Goal: Task Accomplishment & Management: Use online tool/utility

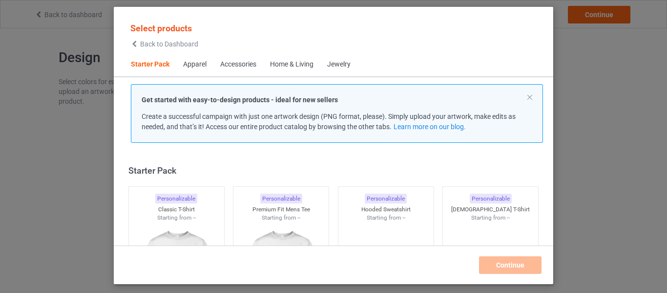
scroll to position [13, 0]
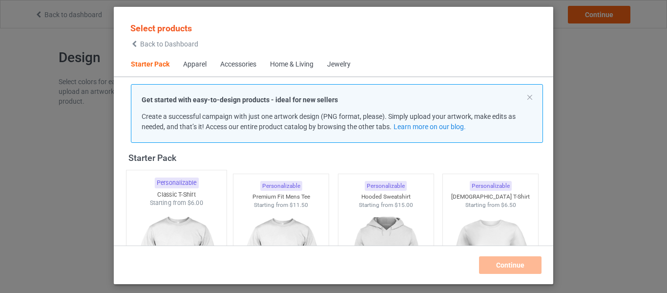
click at [189, 205] on span "$6.00" at bounding box center [195, 202] width 16 height 7
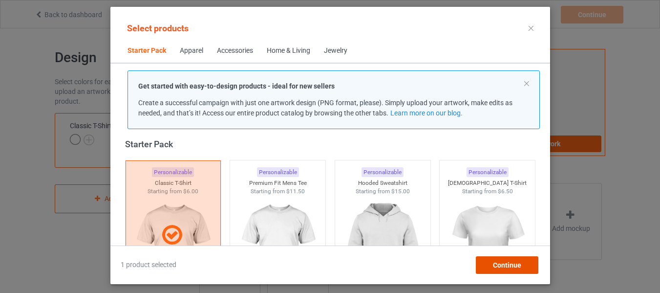
click at [505, 264] on span "Continue" at bounding box center [506, 265] width 28 height 8
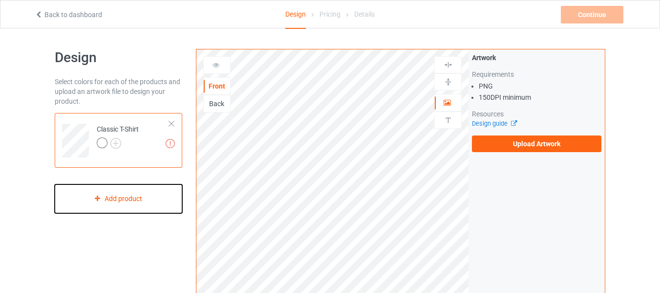
click at [118, 202] on div "Add product" at bounding box center [118, 198] width 127 height 29
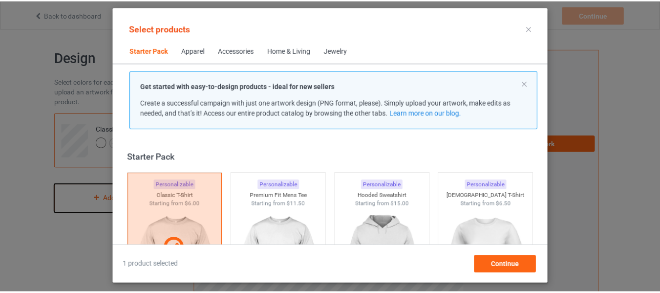
scroll to position [13, 0]
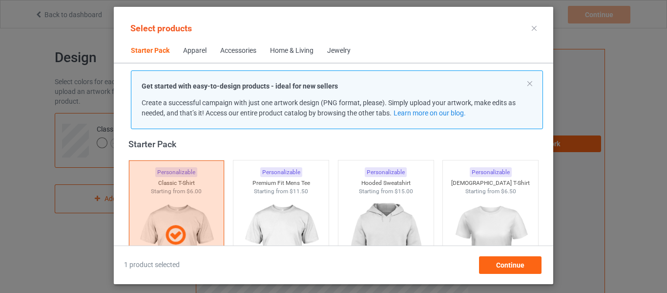
click at [533, 28] on icon at bounding box center [534, 28] width 5 height 5
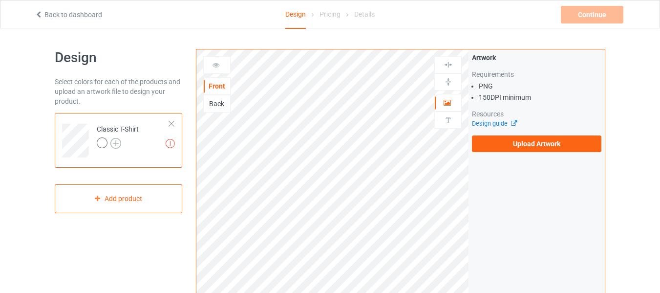
click at [115, 140] on img at bounding box center [115, 143] width 11 height 11
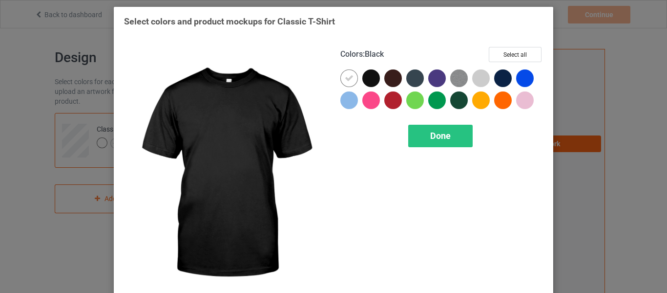
click at [364, 77] on div at bounding box center [371, 78] width 18 height 18
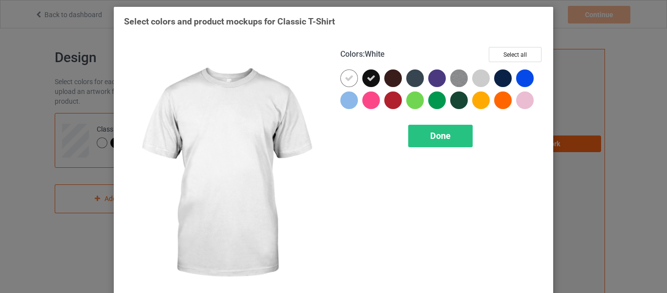
click at [345, 75] on icon at bounding box center [349, 78] width 9 height 9
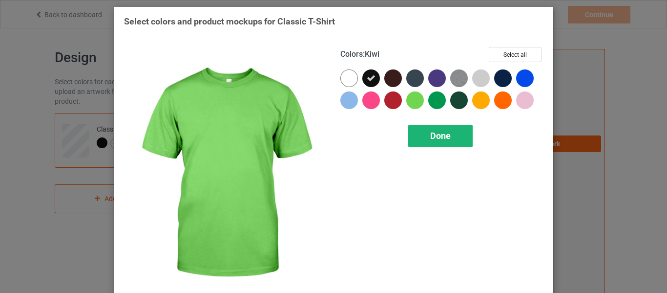
click at [440, 134] on span "Done" at bounding box center [440, 135] width 21 height 10
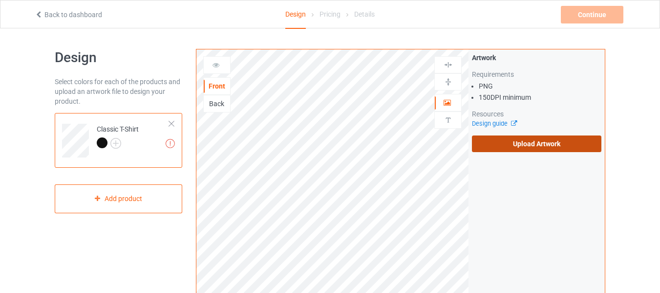
click at [500, 143] on label "Upload Artwork" at bounding box center [536, 143] width 129 height 17
click at [0, 0] on input "Upload Artwork" at bounding box center [0, 0] width 0 height 0
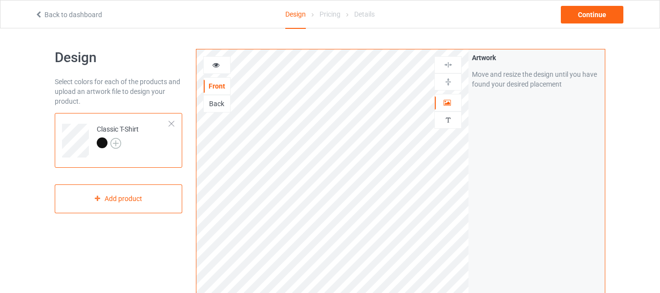
click at [113, 143] on img at bounding box center [115, 143] width 11 height 11
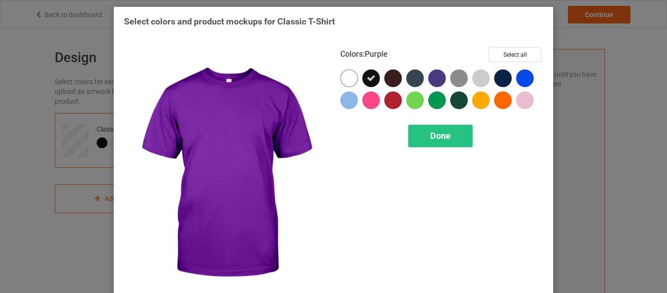
click at [435, 80] on div at bounding box center [437, 78] width 18 height 18
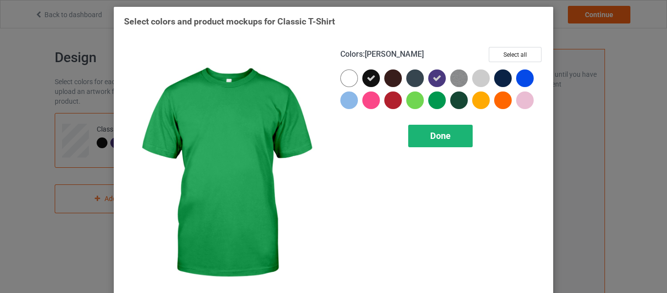
click at [438, 137] on span "Done" at bounding box center [440, 135] width 21 height 10
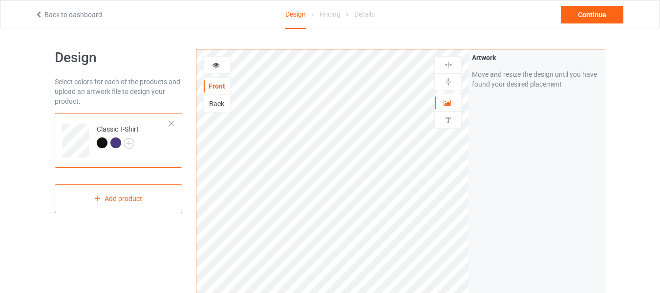
click at [101, 146] on div at bounding box center [102, 142] width 11 height 11
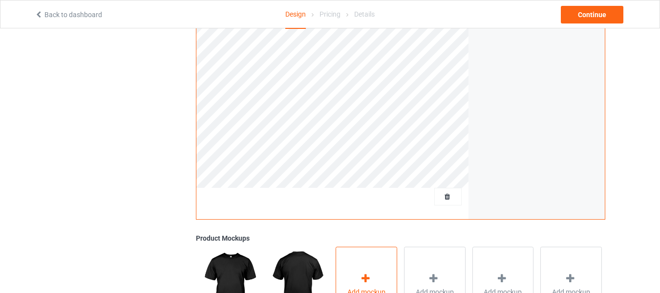
scroll to position [340, 0]
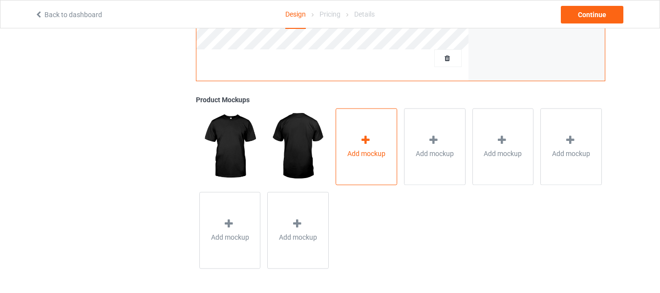
click at [374, 160] on div "Add mockup" at bounding box center [367, 146] width 62 height 77
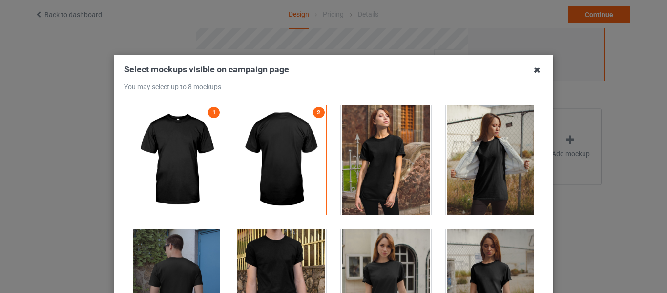
click at [533, 67] on icon at bounding box center [537, 70] width 16 height 16
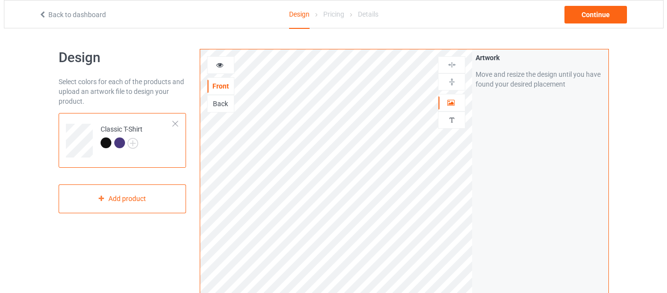
scroll to position [244, 0]
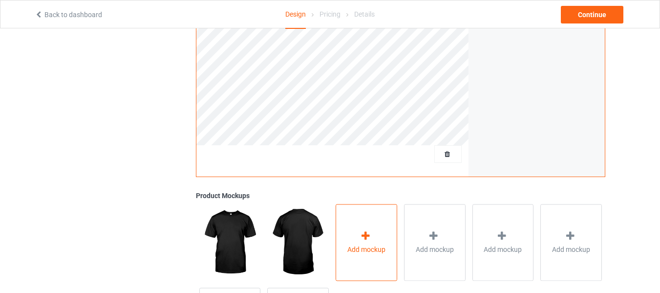
click at [359, 235] on div "Add mockup" at bounding box center [367, 242] width 62 height 77
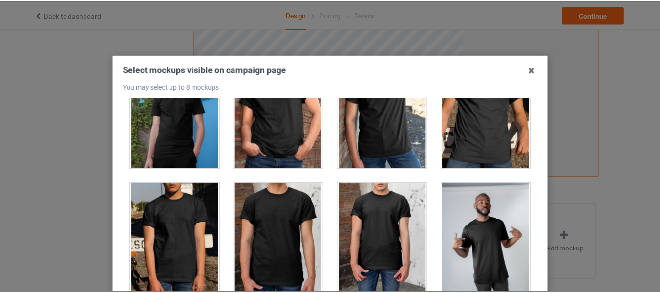
scroll to position [440, 0]
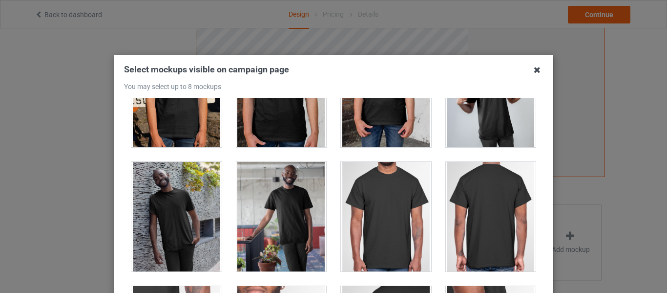
click at [537, 68] on icon at bounding box center [537, 70] width 16 height 16
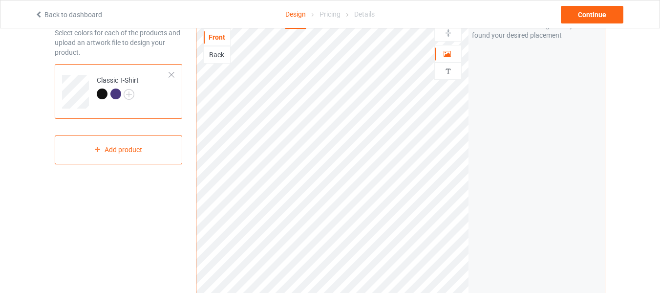
scroll to position [0, 0]
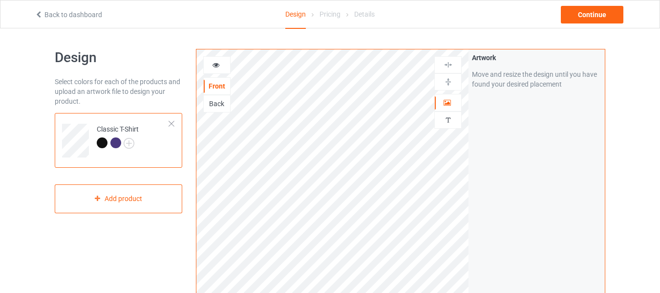
click at [89, 19] on div "Back to dashboard" at bounding box center [128, 15] width 201 height 10
click at [90, 15] on link "Back to dashboard" at bounding box center [68, 15] width 67 height 8
